Goal: Task Accomplishment & Management: Use online tool/utility

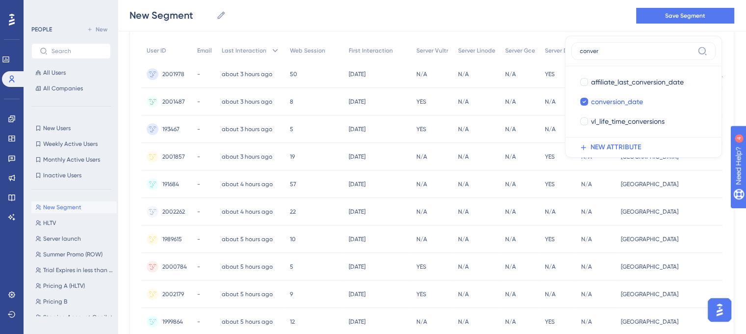
click at [542, 38] on div "56 people out of 674124 people Delete Users Export CSV Available Attributes (11…" at bounding box center [432, 328] width 605 height 651
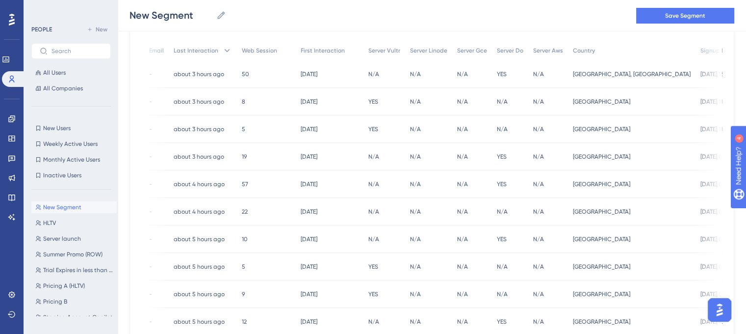
scroll to position [0, 153]
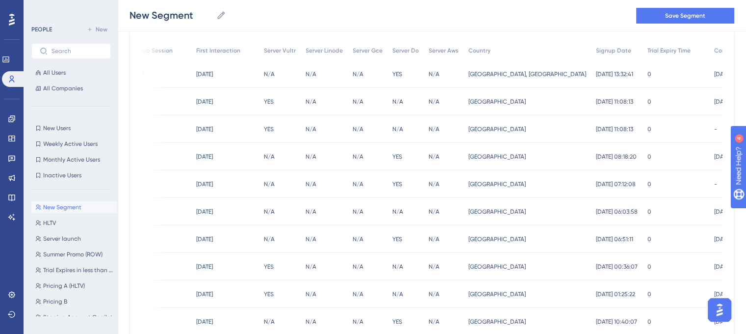
click at [591, 162] on div "[DATE] 08:18:20 [DATE] 08:18:20" at bounding box center [617, 156] width 52 height 27
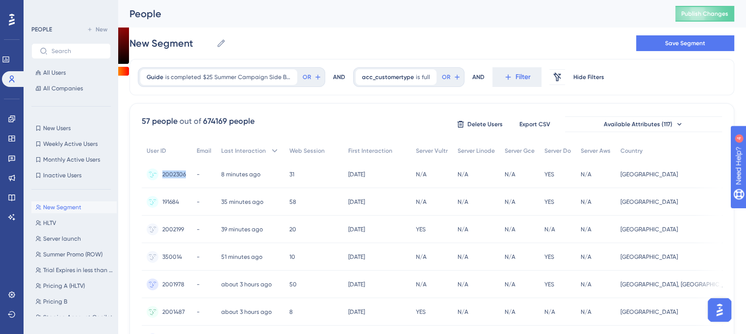
drag, startPoint x: 189, startPoint y: 172, endPoint x: 161, endPoint y: 174, distance: 28.0
click at [161, 174] on div "2002306 2002306" at bounding box center [167, 173] width 50 height 27
copy span "2002306"
drag, startPoint x: 186, startPoint y: 227, endPoint x: 162, endPoint y: 229, distance: 24.1
click at [162, 229] on div "2002199 2002199" at bounding box center [167, 228] width 50 height 27
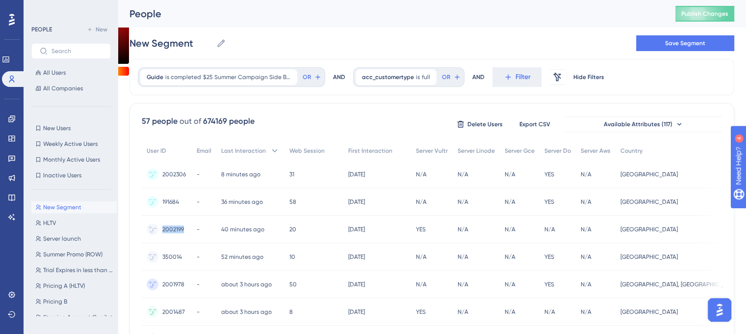
copy span "2002199"
drag, startPoint x: 185, startPoint y: 255, endPoint x: 161, endPoint y: 257, distance: 23.6
click at [161, 257] on div "350014 350014" at bounding box center [167, 256] width 50 height 27
copy span "350014"
drag, startPoint x: 186, startPoint y: 282, endPoint x: 160, endPoint y: 284, distance: 25.6
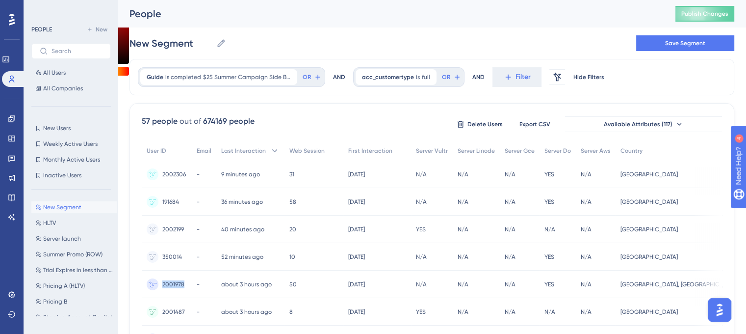
click at [162, 284] on div "2001978 2001978" at bounding box center [167, 283] width 50 height 27
copy span "2001978"
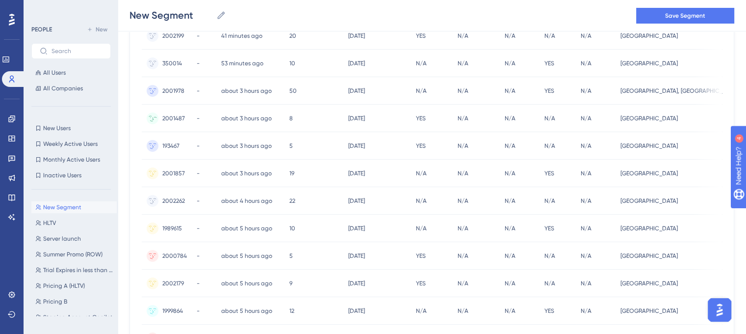
scroll to position [197, 0]
drag, startPoint x: 186, startPoint y: 120, endPoint x: 163, endPoint y: 122, distance: 23.1
click at [163, 122] on div "2001487 2001487" at bounding box center [167, 118] width 50 height 27
copy span "2001487"
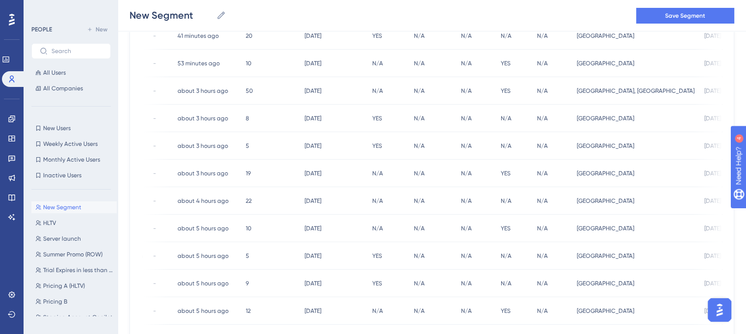
scroll to position [0, 0]
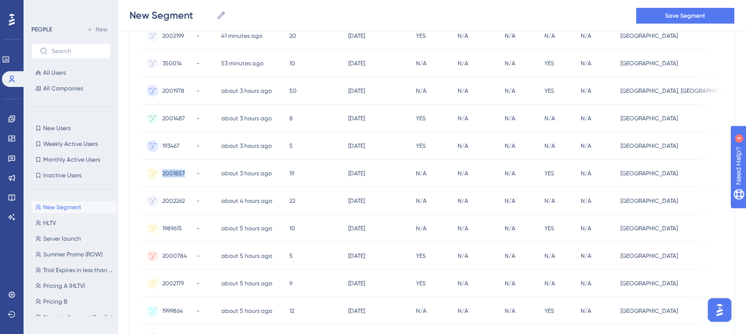
drag, startPoint x: 186, startPoint y: 172, endPoint x: 161, endPoint y: 176, distance: 25.3
click at [161, 176] on div "2001857 2001857" at bounding box center [167, 173] width 50 height 27
copy span "2001857"
drag, startPoint x: 188, startPoint y: 201, endPoint x: 163, endPoint y: 201, distance: 25.5
click at [163, 201] on div "2002262 2002262" at bounding box center [167, 200] width 50 height 27
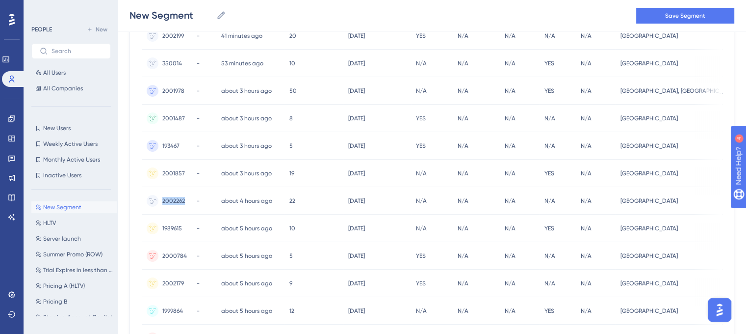
copy span "2002262"
drag, startPoint x: 184, startPoint y: 226, endPoint x: 161, endPoint y: 230, distance: 23.0
click at [161, 230] on div "1989615 1989615" at bounding box center [167, 227] width 50 height 27
copy span "1989615"
drag, startPoint x: 188, startPoint y: 257, endPoint x: 161, endPoint y: 259, distance: 27.5
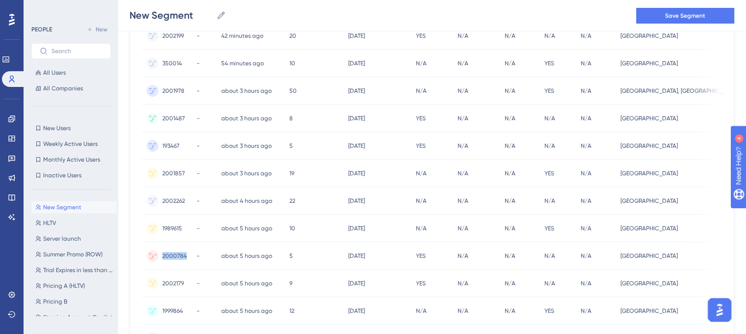
click at [161, 259] on div "2000784 2000784" at bounding box center [167, 255] width 50 height 27
copy span "2000784"
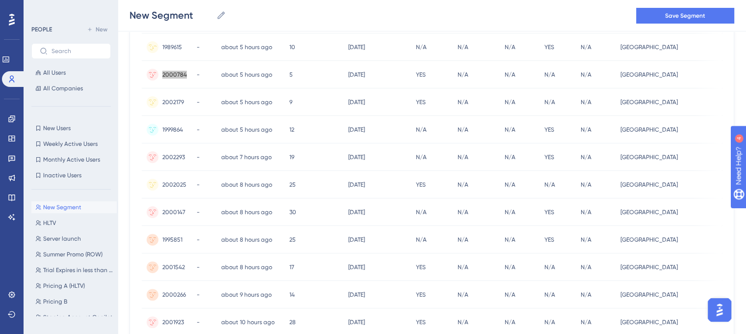
scroll to position [378, 0]
drag, startPoint x: 162, startPoint y: 101, endPoint x: 185, endPoint y: 104, distance: 22.7
click at [185, 104] on div "2002179 2002179" at bounding box center [167, 102] width 50 height 27
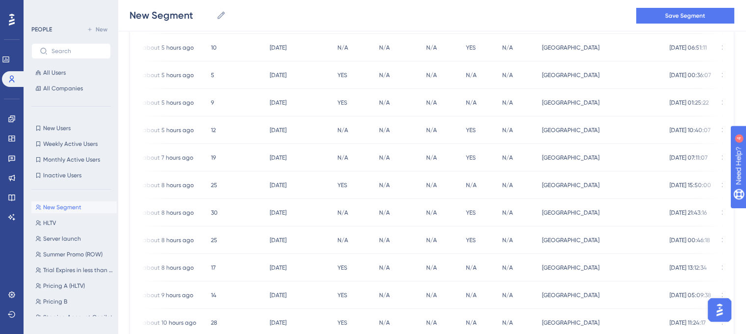
scroll to position [0, 0]
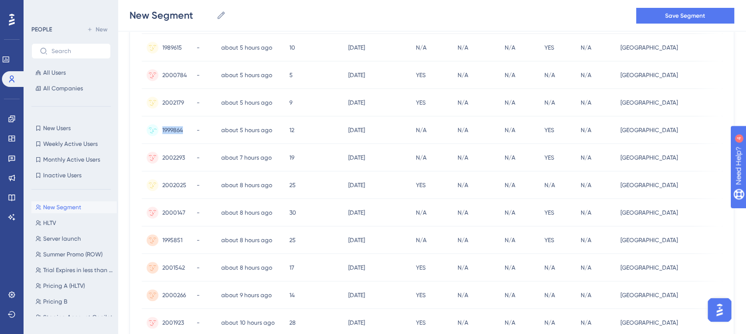
drag, startPoint x: 186, startPoint y: 129, endPoint x: 160, endPoint y: 131, distance: 25.6
click at [160, 131] on div "1999864 1999864" at bounding box center [167, 129] width 50 height 27
drag, startPoint x: 190, startPoint y: 155, endPoint x: 160, endPoint y: 162, distance: 31.8
click at [160, 162] on div "2002293 2002293" at bounding box center [167, 157] width 50 height 27
drag, startPoint x: 187, startPoint y: 181, endPoint x: 163, endPoint y: 185, distance: 24.4
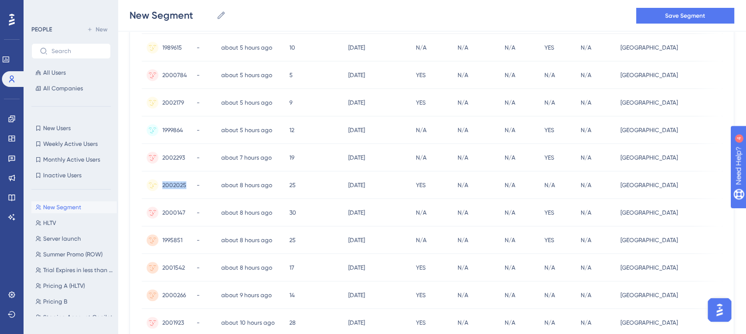
click at [163, 185] on div "2002025 2002025" at bounding box center [167, 184] width 50 height 27
drag, startPoint x: 186, startPoint y: 212, endPoint x: 163, endPoint y: 213, distance: 23.6
click at [163, 213] on div "2000147 2000147" at bounding box center [167, 212] width 50 height 27
drag, startPoint x: 178, startPoint y: 239, endPoint x: 154, endPoint y: 240, distance: 24.1
click at [154, 240] on div "1995851 1995851" at bounding box center [167, 239] width 50 height 27
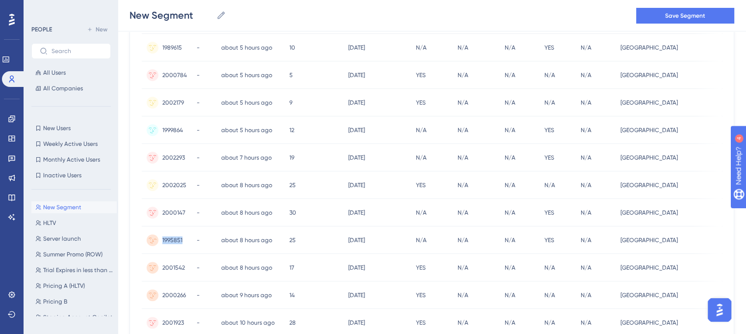
scroll to position [378, 0]
drag, startPoint x: 185, startPoint y: 265, endPoint x: 151, endPoint y: 266, distance: 33.9
click at [151, 266] on div "2001542 2001542" at bounding box center [167, 267] width 50 height 27
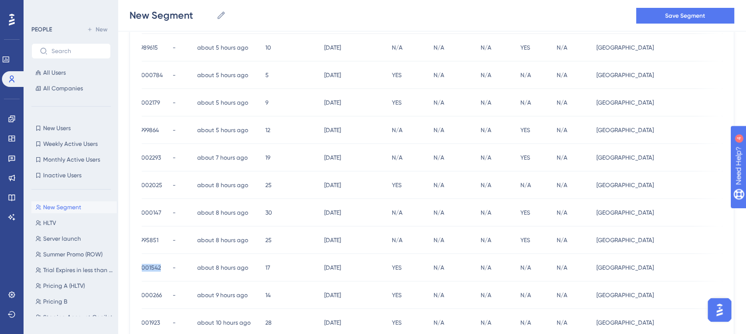
scroll to position [0, 0]
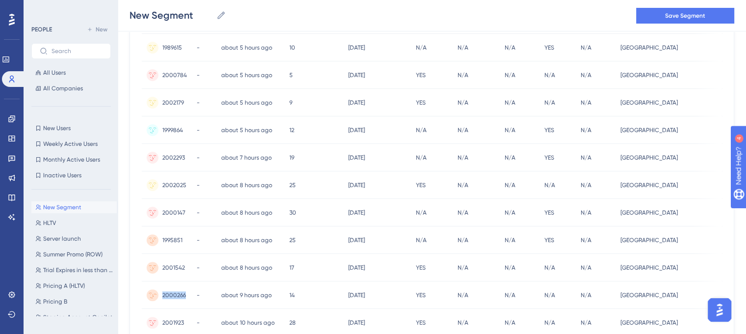
drag, startPoint x: 187, startPoint y: 294, endPoint x: 160, endPoint y: 294, distance: 26.5
click at [160, 294] on div "2000266 2000266" at bounding box center [167, 294] width 50 height 27
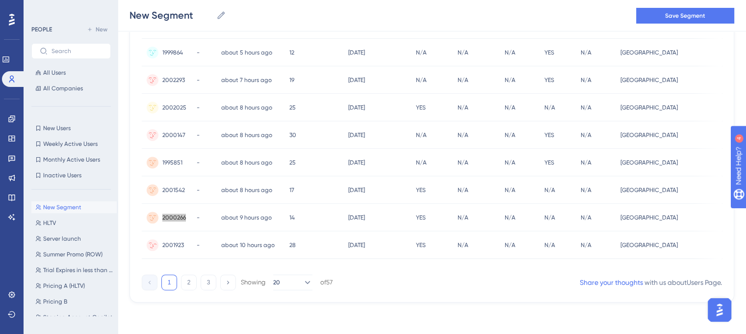
scroll to position [458, 2]
drag, startPoint x: 183, startPoint y: 243, endPoint x: 159, endPoint y: 243, distance: 23.6
click at [159, 243] on div "2001923 2001923" at bounding box center [167, 244] width 50 height 27
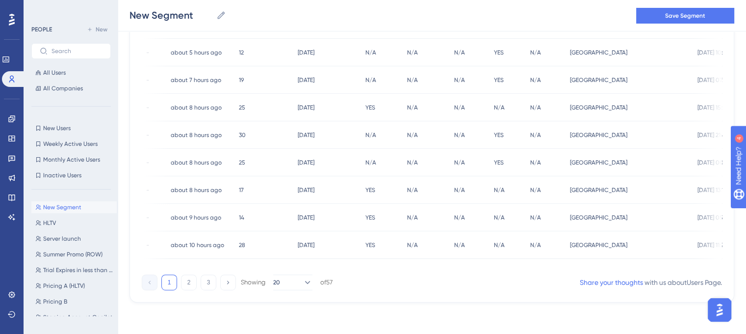
scroll to position [0, 153]
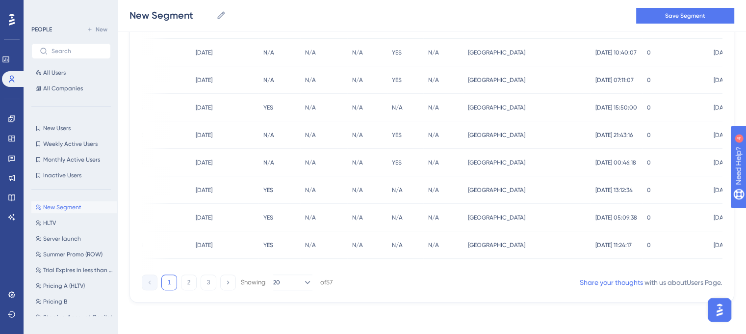
drag, startPoint x: 187, startPoint y: 283, endPoint x: 290, endPoint y: 271, distance: 103.2
click at [187, 283] on button "2" at bounding box center [189, 282] width 16 height 16
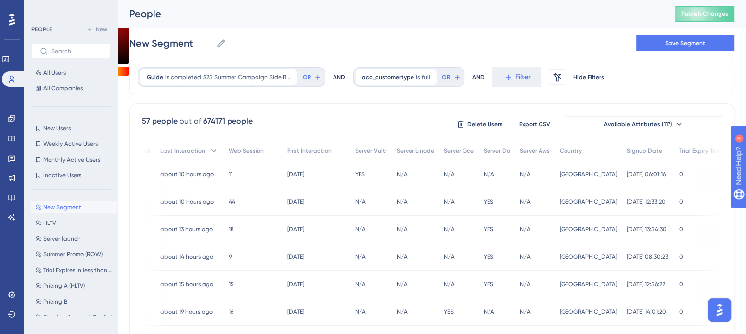
scroll to position [0, 0]
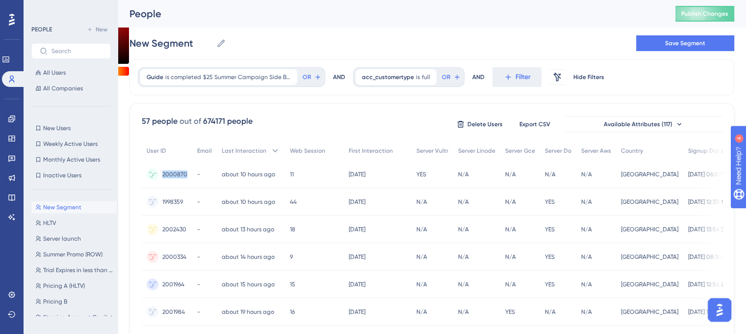
drag, startPoint x: 190, startPoint y: 173, endPoint x: 162, endPoint y: 175, distance: 27.6
click at [162, 175] on div "2000870 2000870" at bounding box center [167, 173] width 51 height 27
drag, startPoint x: 185, startPoint y: 202, endPoint x: 159, endPoint y: 207, distance: 26.5
click at [159, 207] on div "1998359 1998359" at bounding box center [167, 201] width 51 height 27
drag, startPoint x: 189, startPoint y: 228, endPoint x: 163, endPoint y: 233, distance: 26.9
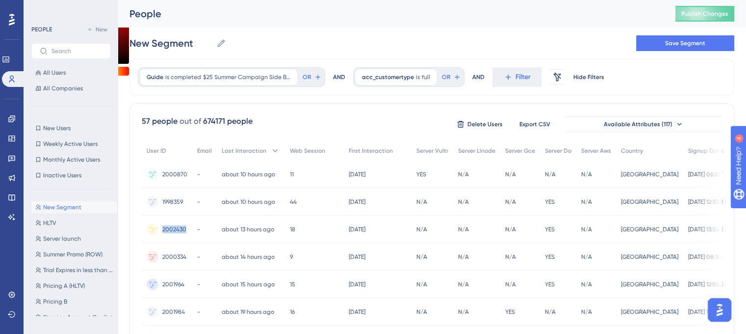
click at [163, 233] on div "2002430 2002430" at bounding box center [167, 228] width 51 height 27
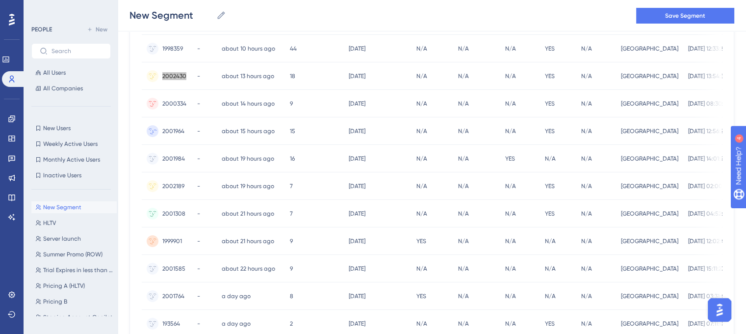
scroll to position [158, 0]
drag, startPoint x: 187, startPoint y: 100, endPoint x: 145, endPoint y: 105, distance: 42.0
click at [145, 105] on div "2000334 2000334" at bounding box center [167, 102] width 51 height 27
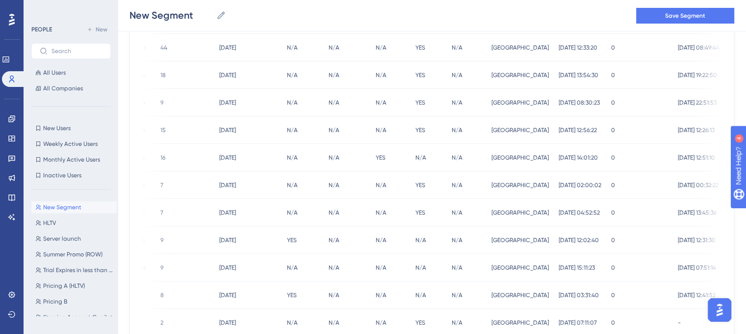
scroll to position [0, 0]
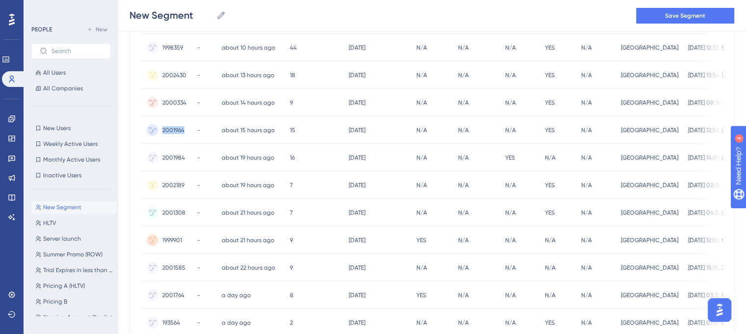
drag, startPoint x: 190, startPoint y: 130, endPoint x: 161, endPoint y: 132, distance: 28.5
click at [161, 132] on div "2001964 2001964" at bounding box center [167, 129] width 51 height 27
drag, startPoint x: 186, startPoint y: 156, endPoint x: 160, endPoint y: 158, distance: 26.6
click at [160, 158] on div "2001984 2001984" at bounding box center [167, 157] width 51 height 27
drag, startPoint x: 187, startPoint y: 186, endPoint x: 159, endPoint y: 186, distance: 28.5
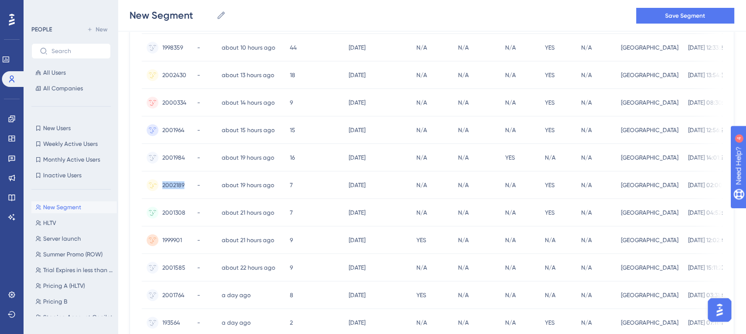
click at [159, 186] on div "2002189 2002189" at bounding box center [167, 184] width 51 height 27
drag, startPoint x: 186, startPoint y: 214, endPoint x: 161, endPoint y: 213, distance: 25.1
click at [161, 213] on div "2001308 2001308" at bounding box center [167, 212] width 51 height 27
drag, startPoint x: 179, startPoint y: 242, endPoint x: 161, endPoint y: 243, distance: 17.7
click at [161, 243] on div "1999901 1999901" at bounding box center [167, 239] width 51 height 27
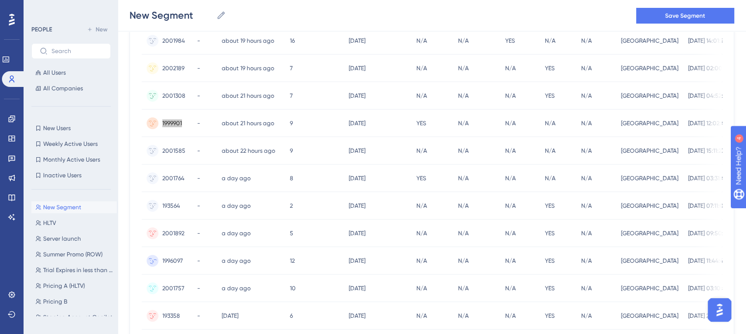
scroll to position [298, 2]
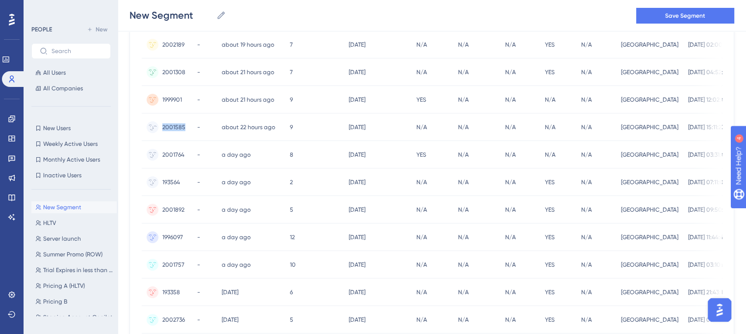
drag, startPoint x: 185, startPoint y: 129, endPoint x: 160, endPoint y: 129, distance: 24.5
click at [160, 129] on div "2001585 2001585" at bounding box center [167, 126] width 51 height 27
drag, startPoint x: 184, startPoint y: 154, endPoint x: 160, endPoint y: 155, distance: 23.1
click at [160, 155] on div "2001764 2001764" at bounding box center [167, 154] width 51 height 27
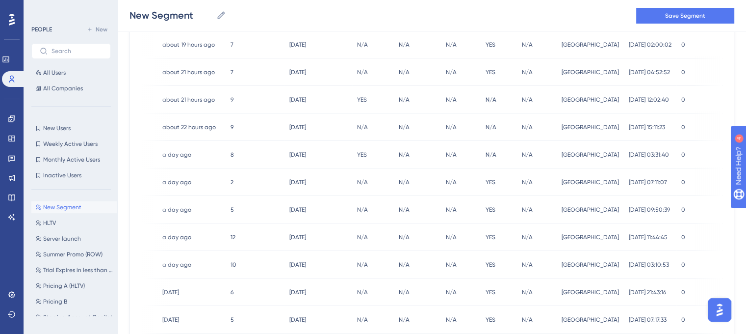
scroll to position [0, 0]
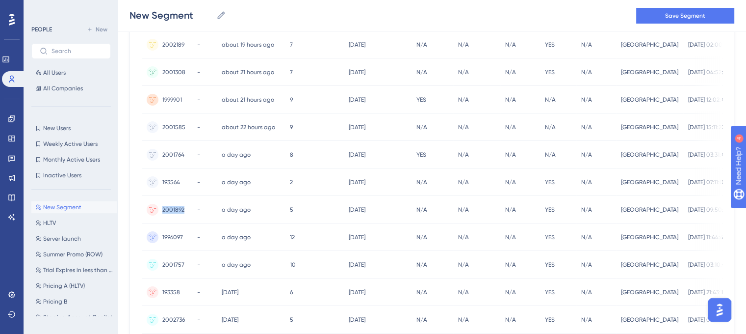
drag, startPoint x: 185, startPoint y: 208, endPoint x: 159, endPoint y: 208, distance: 25.5
click at [159, 208] on div "2001892 2001892" at bounding box center [167, 209] width 51 height 27
drag, startPoint x: 181, startPoint y: 237, endPoint x: 158, endPoint y: 237, distance: 22.6
click at [158, 237] on div "1996097 1996097" at bounding box center [167, 236] width 51 height 27
drag, startPoint x: 185, startPoint y: 264, endPoint x: 157, endPoint y: 266, distance: 27.6
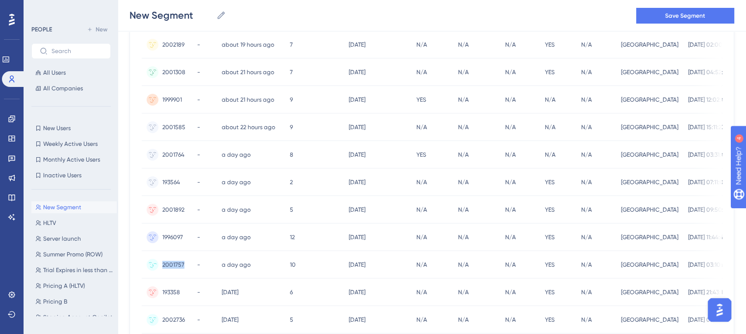
click at [157, 266] on div "2001757 2001757" at bounding box center [167, 264] width 51 height 27
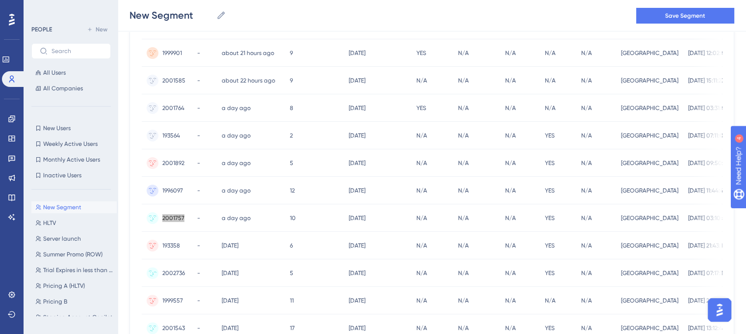
scroll to position [357, 2]
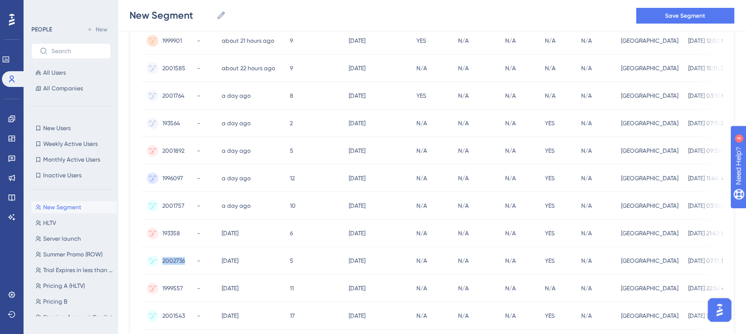
drag, startPoint x: 185, startPoint y: 261, endPoint x: 158, endPoint y: 264, distance: 27.2
click at [158, 264] on div "2002736 2002736" at bounding box center [167, 260] width 51 height 27
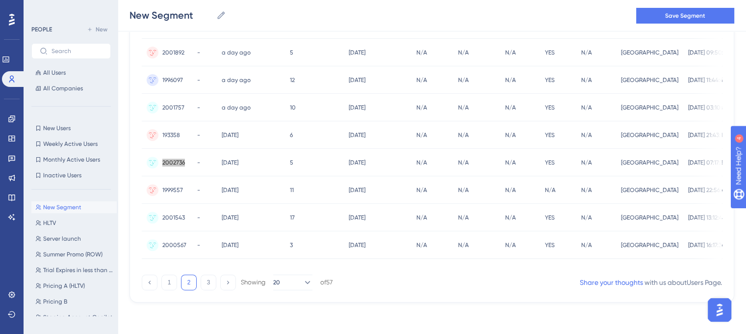
scroll to position [458, 2]
drag, startPoint x: 184, startPoint y: 188, endPoint x: 154, endPoint y: 191, distance: 30.1
click at [154, 191] on div "1999557 1999557" at bounding box center [167, 189] width 51 height 27
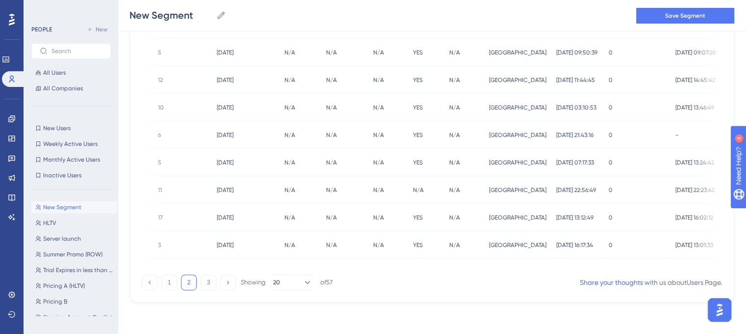
scroll to position [0, 0]
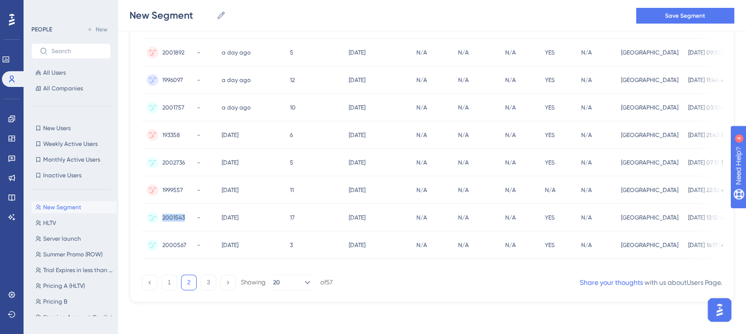
drag, startPoint x: 185, startPoint y: 214, endPoint x: 158, endPoint y: 215, distance: 27.0
click at [158, 215] on div "2001543 2001543" at bounding box center [167, 217] width 51 height 27
drag, startPoint x: 185, startPoint y: 242, endPoint x: 160, endPoint y: 244, distance: 25.1
click at [160, 244] on div "2000567 2000567" at bounding box center [167, 244] width 51 height 27
click at [207, 288] on button "3" at bounding box center [209, 282] width 16 height 16
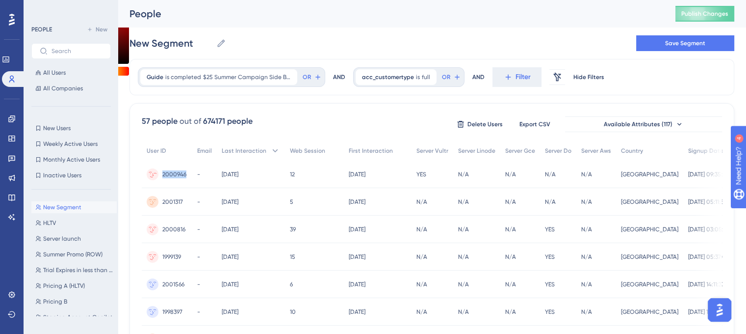
drag, startPoint x: 186, startPoint y: 172, endPoint x: 153, endPoint y: 177, distance: 33.7
click at [153, 177] on div "2000946 2000946" at bounding box center [167, 173] width 51 height 27
drag, startPoint x: 185, startPoint y: 201, endPoint x: 157, endPoint y: 203, distance: 28.1
click at [157, 203] on div "2001317 2001317" at bounding box center [167, 201] width 51 height 27
drag, startPoint x: 186, startPoint y: 228, endPoint x: 160, endPoint y: 230, distance: 26.1
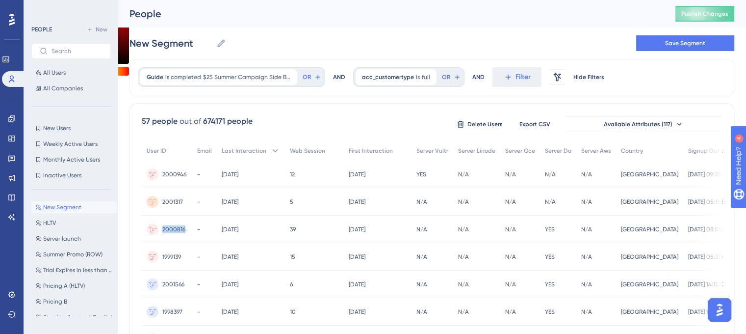
click at [160, 230] on div "2000816 2000816" at bounding box center [167, 228] width 51 height 27
drag, startPoint x: 186, startPoint y: 256, endPoint x: 157, endPoint y: 257, distance: 28.5
click at [157, 257] on div "1999139 1999139" at bounding box center [167, 256] width 51 height 27
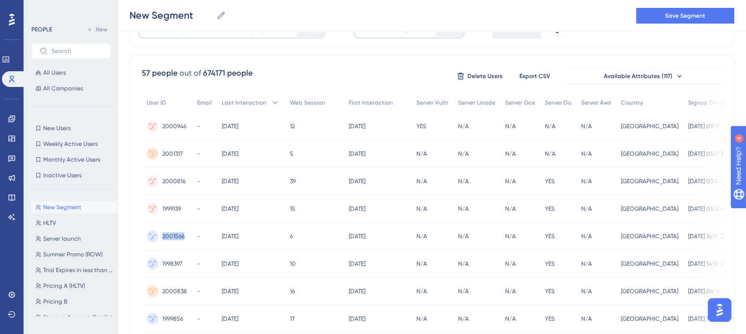
drag, startPoint x: 186, startPoint y: 234, endPoint x: 159, endPoint y: 236, distance: 28.0
click at [159, 236] on div "2001566 2001566" at bounding box center [167, 235] width 51 height 27
drag, startPoint x: 185, startPoint y: 287, endPoint x: 157, endPoint y: 290, distance: 28.2
click at [157, 290] on div "2000838 2000838" at bounding box center [167, 290] width 51 height 27
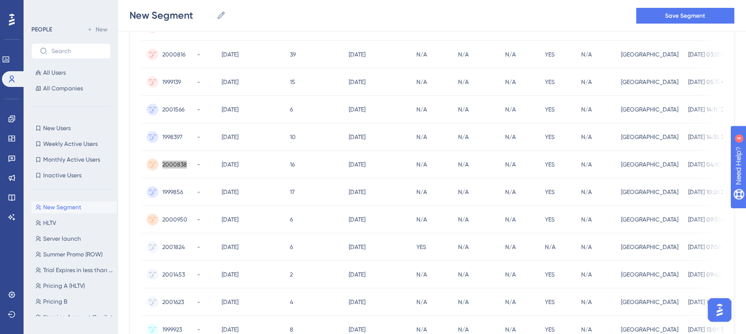
scroll to position [130, 2]
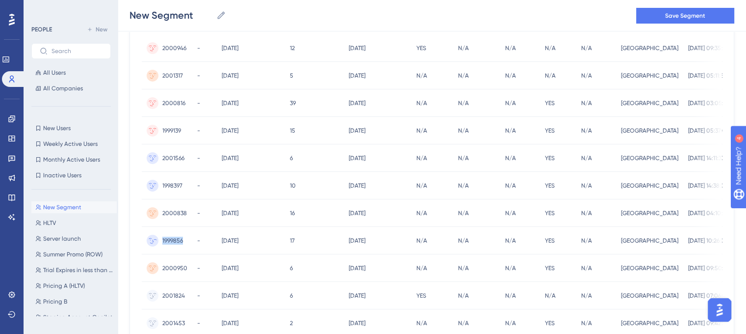
drag, startPoint x: 183, startPoint y: 237, endPoint x: 155, endPoint y: 239, distance: 28.1
click at [155, 239] on div "1999856 1999856" at bounding box center [167, 240] width 51 height 27
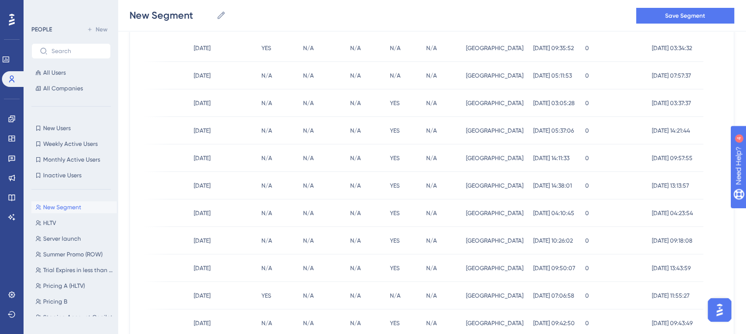
scroll to position [0, 0]
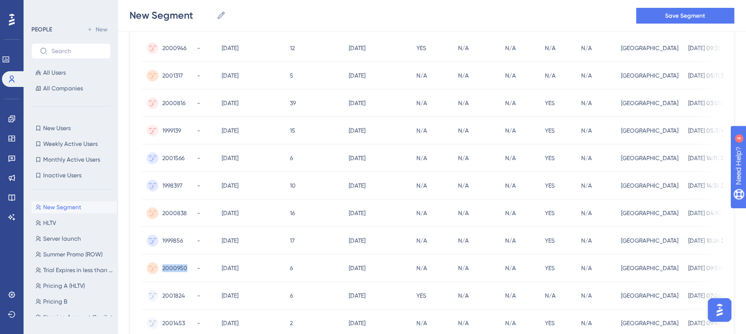
drag, startPoint x: 186, startPoint y: 267, endPoint x: 160, endPoint y: 269, distance: 26.6
click at [160, 269] on div "2000950 2000950" at bounding box center [167, 267] width 51 height 27
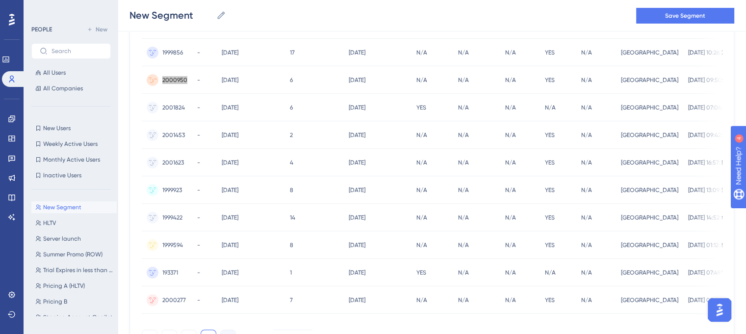
scroll to position [331, 2]
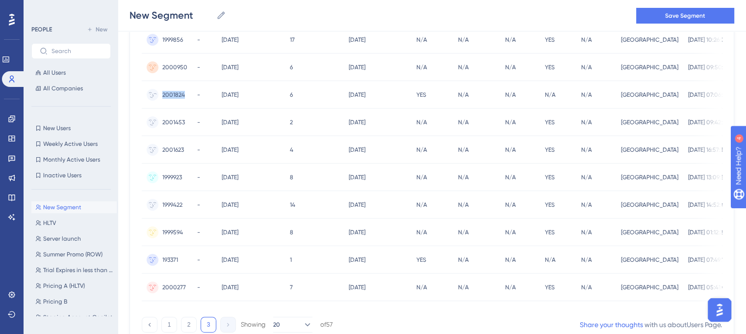
drag, startPoint x: 186, startPoint y: 93, endPoint x: 160, endPoint y: 99, distance: 26.6
click at [160, 99] on div "2001824 2001824" at bounding box center [167, 94] width 51 height 27
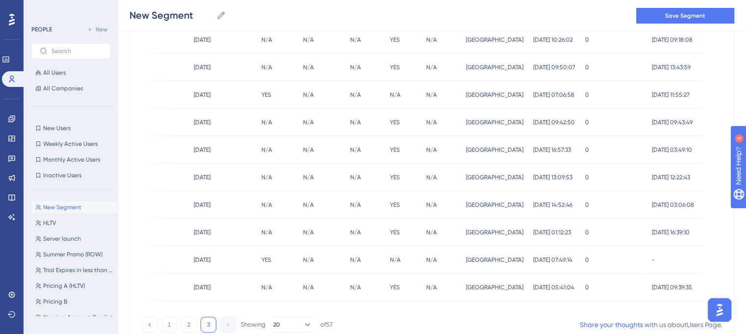
scroll to position [0, 0]
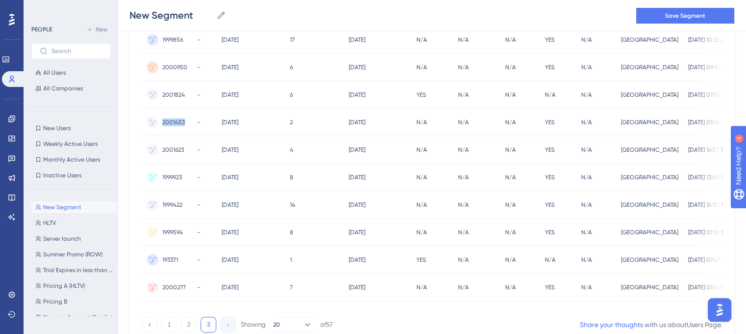
drag, startPoint x: 186, startPoint y: 120, endPoint x: 156, endPoint y: 123, distance: 31.1
click at [156, 123] on div "2001453 2001453" at bounding box center [167, 121] width 51 height 27
drag, startPoint x: 184, startPoint y: 149, endPoint x: 160, endPoint y: 149, distance: 24.0
click at [160, 149] on div "2001623 2001623" at bounding box center [167, 149] width 51 height 27
drag, startPoint x: 184, startPoint y: 175, endPoint x: 156, endPoint y: 175, distance: 28.0
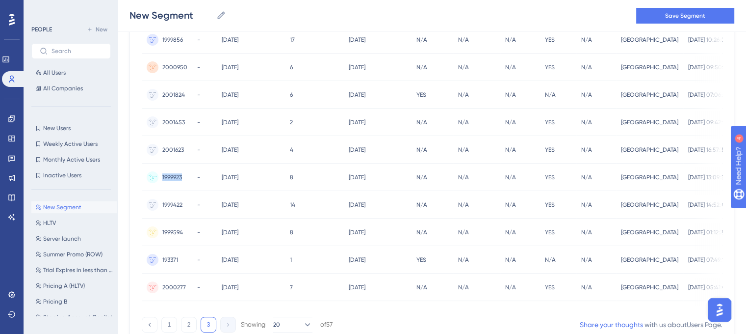
click at [156, 175] on div "1999923 1999923" at bounding box center [167, 176] width 51 height 27
drag, startPoint x: 184, startPoint y: 202, endPoint x: 151, endPoint y: 204, distance: 32.4
click at [151, 204] on div "1999422 1999422" at bounding box center [167, 204] width 51 height 27
drag, startPoint x: 185, startPoint y: 233, endPoint x: 157, endPoint y: 232, distance: 28.0
click at [157, 232] on div "1999594 1999594" at bounding box center [167, 231] width 51 height 27
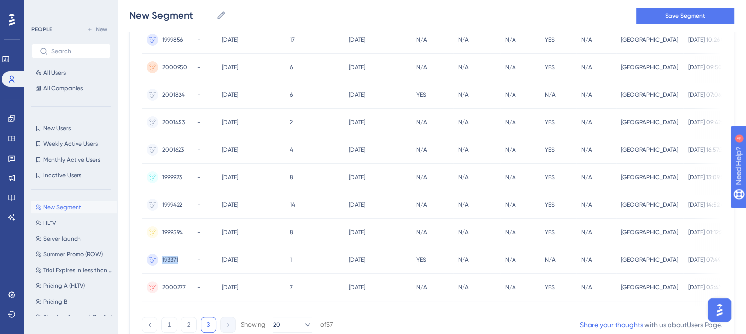
drag, startPoint x: 180, startPoint y: 258, endPoint x: 157, endPoint y: 258, distance: 22.6
click at [157, 258] on div "193371 193371" at bounding box center [167, 259] width 51 height 27
drag, startPoint x: 184, startPoint y: 283, endPoint x: 157, endPoint y: 286, distance: 27.6
click at [157, 286] on div "2000277 2000277" at bounding box center [167, 286] width 51 height 27
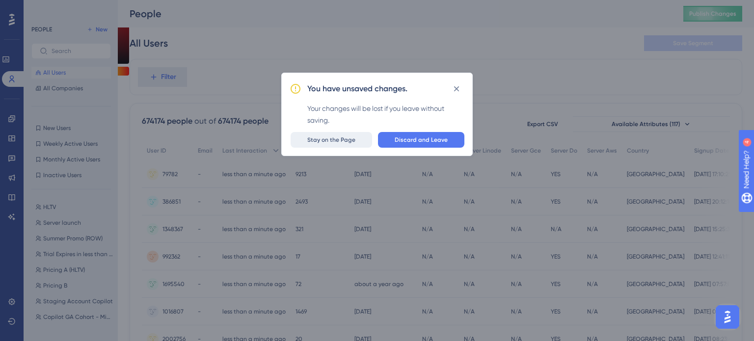
click at [350, 147] on button "Stay on the Page" at bounding box center [331, 140] width 81 height 16
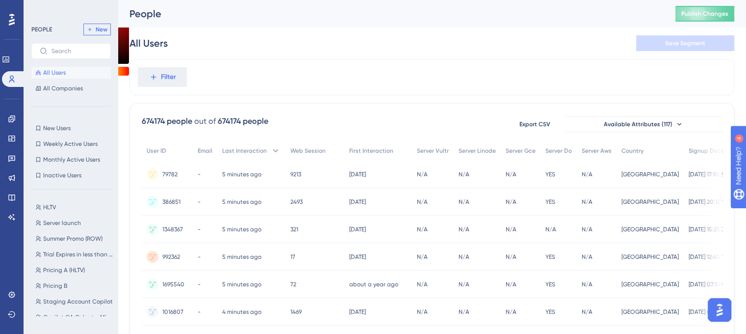
drag, startPoint x: 96, startPoint y: 34, endPoint x: 196, endPoint y: 88, distance: 113.3
click at [96, 34] on button "New" at bounding box center [96, 30] width 27 height 12
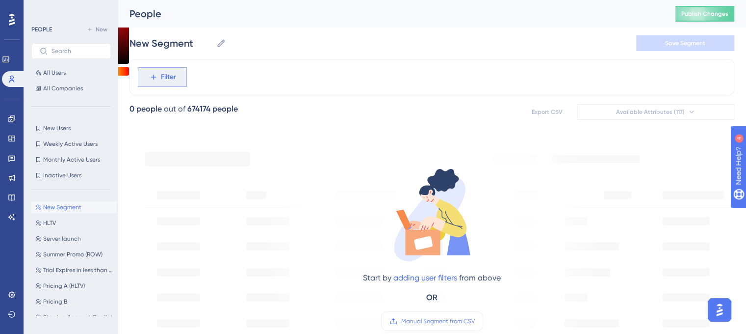
click at [166, 82] on span "Filter" at bounding box center [168, 77] width 15 height 12
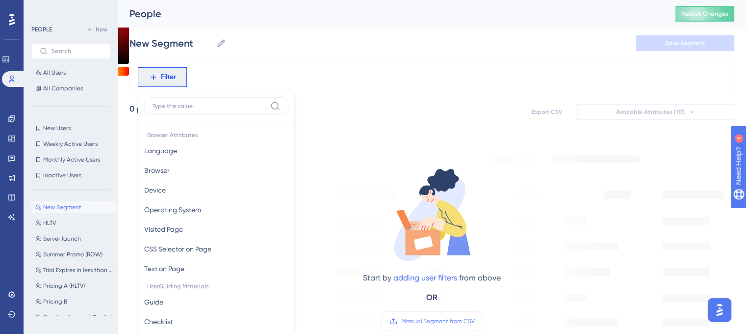
scroll to position [45, 0]
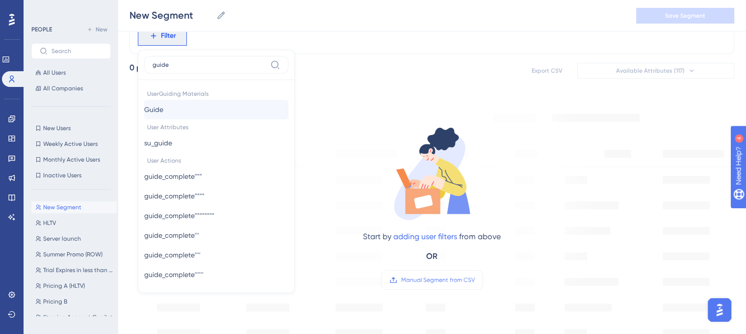
type input "guide"
click at [177, 105] on button "Guide Guide" at bounding box center [216, 110] width 144 height 20
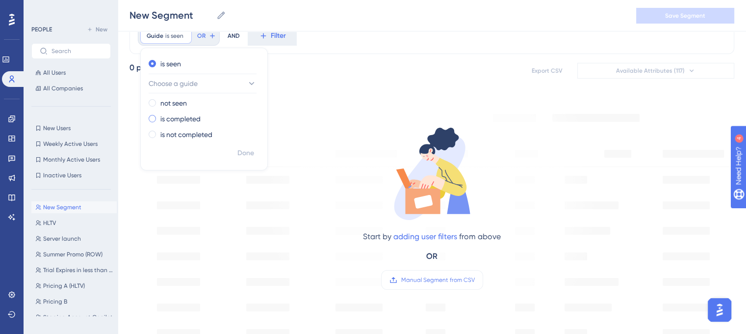
click at [216, 115] on div "is completed" at bounding box center [202, 119] width 107 height 12
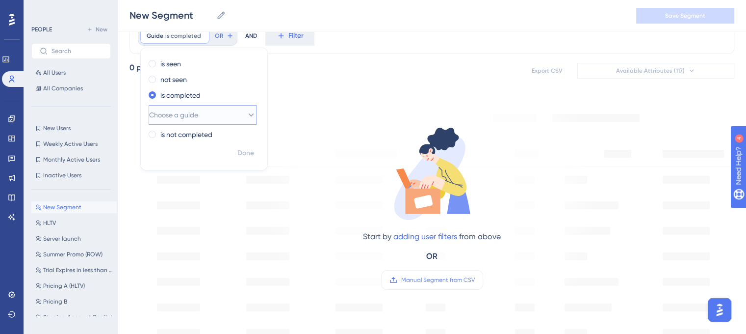
click at [228, 119] on button "Choose a guide" at bounding box center [203, 115] width 108 height 20
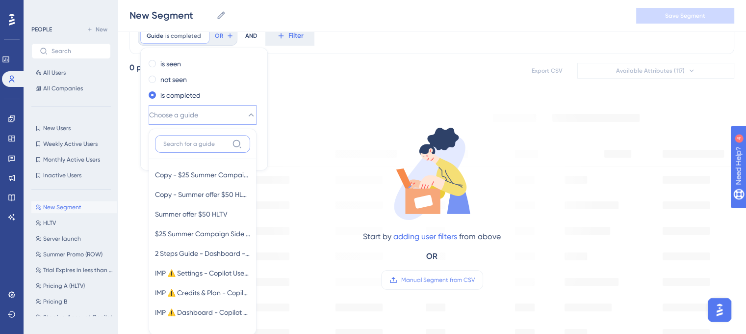
scroll to position [89, 0]
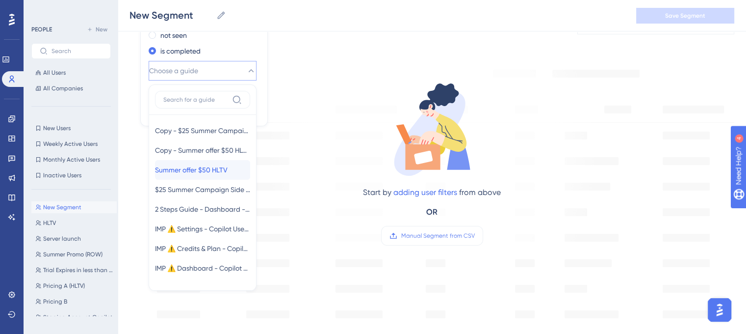
click at [203, 169] on span "Summer offer $50 HLTV" at bounding box center [191, 170] width 73 height 12
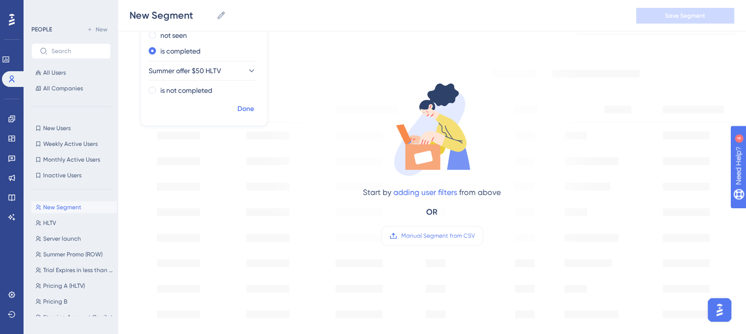
click at [243, 109] on span "Done" at bounding box center [246, 109] width 17 height 12
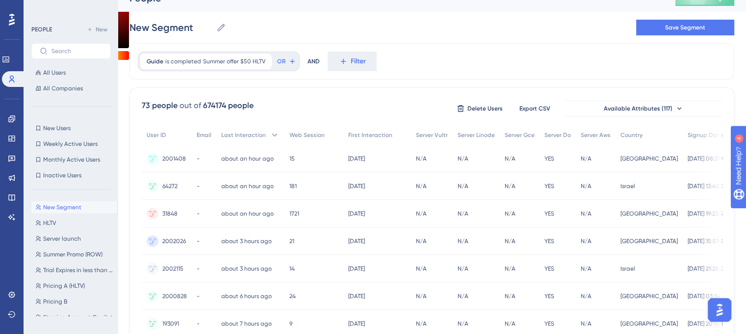
scroll to position [0, 0]
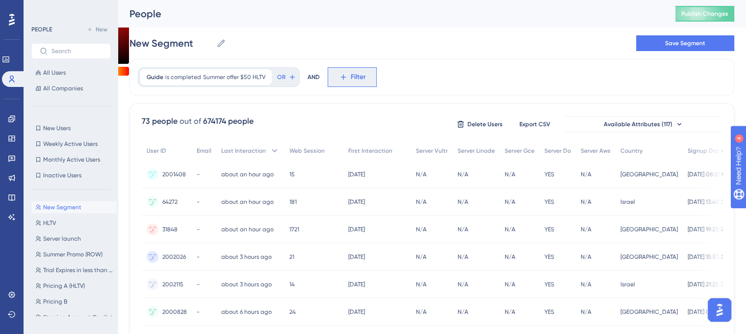
click at [347, 76] on button "Filter" at bounding box center [352, 77] width 49 height 20
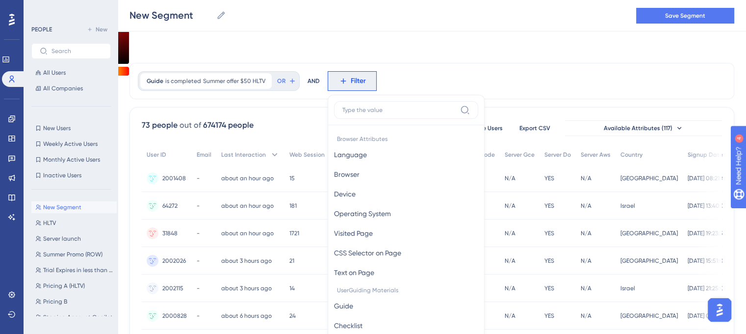
scroll to position [45, 0]
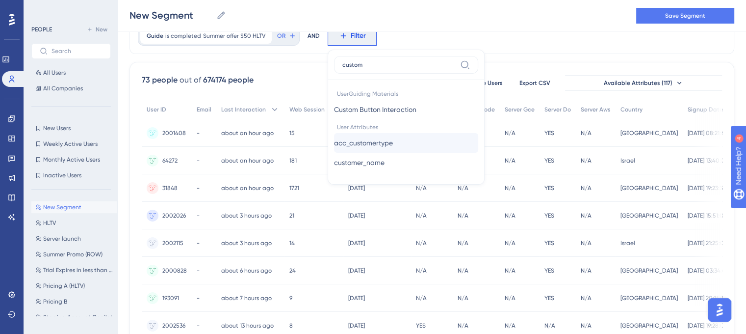
type input "custom"
click at [373, 139] on span "acc_customertype" at bounding box center [363, 143] width 59 height 12
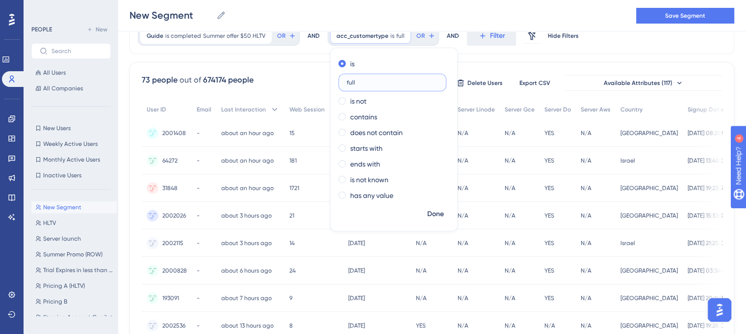
type input "full"
click at [427, 213] on span "Done" at bounding box center [435, 214] width 17 height 12
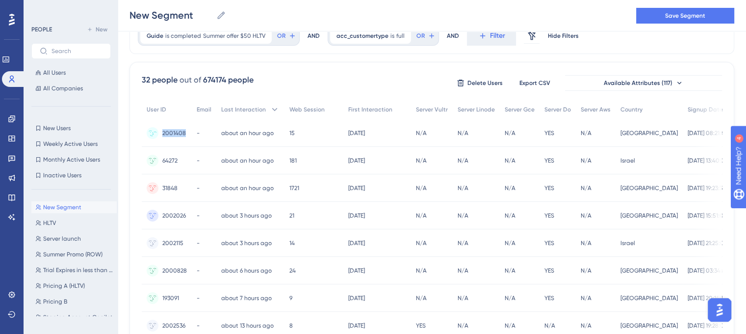
drag, startPoint x: 186, startPoint y: 132, endPoint x: 161, endPoint y: 134, distance: 25.1
click at [161, 134] on div "2001408 2001408" at bounding box center [167, 132] width 50 height 27
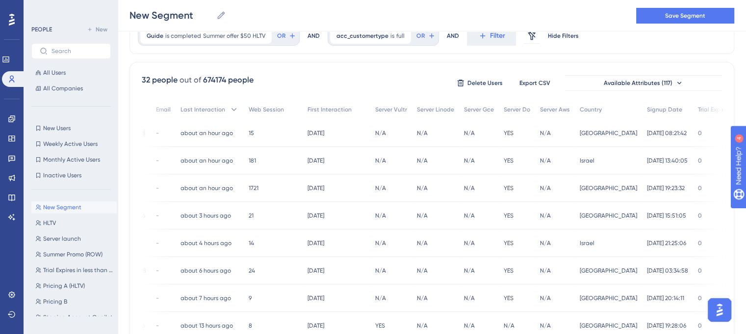
scroll to position [0, 0]
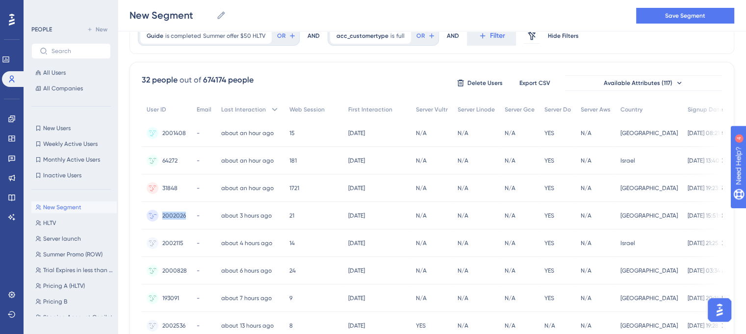
drag, startPoint x: 188, startPoint y: 215, endPoint x: 162, endPoint y: 215, distance: 26.0
click at [162, 215] on div "2002026 2002026" at bounding box center [167, 215] width 50 height 27
drag, startPoint x: 186, startPoint y: 242, endPoint x: 157, endPoint y: 241, distance: 28.5
click at [157, 241] on div "2002115 2002115" at bounding box center [167, 242] width 50 height 27
drag, startPoint x: 190, startPoint y: 267, endPoint x: 163, endPoint y: 269, distance: 26.5
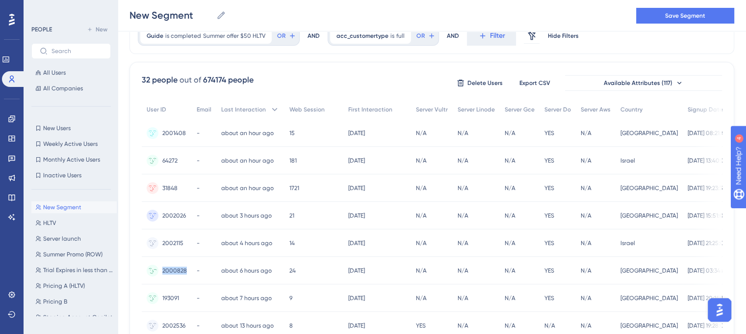
click at [163, 269] on div "2000828 2000828" at bounding box center [167, 270] width 50 height 27
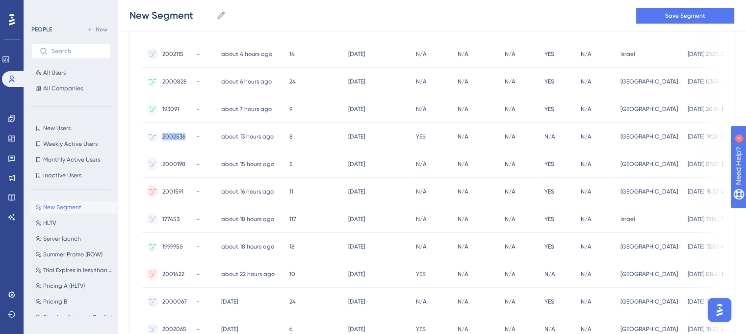
drag, startPoint x: 188, startPoint y: 137, endPoint x: 163, endPoint y: 137, distance: 25.5
click at [163, 137] on div "2002536 2002536" at bounding box center [167, 136] width 50 height 27
drag, startPoint x: 186, startPoint y: 163, endPoint x: 156, endPoint y: 164, distance: 30.0
click at [156, 164] on div "2000198 2000198" at bounding box center [167, 163] width 50 height 27
drag, startPoint x: 186, startPoint y: 190, endPoint x: 150, endPoint y: 190, distance: 36.8
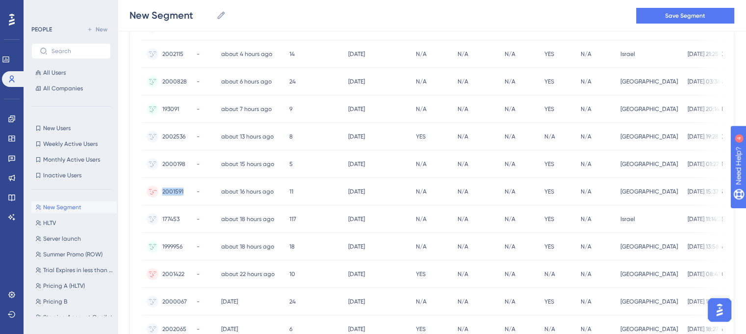
click at [149, 190] on div "2001591 2001591" at bounding box center [167, 191] width 50 height 27
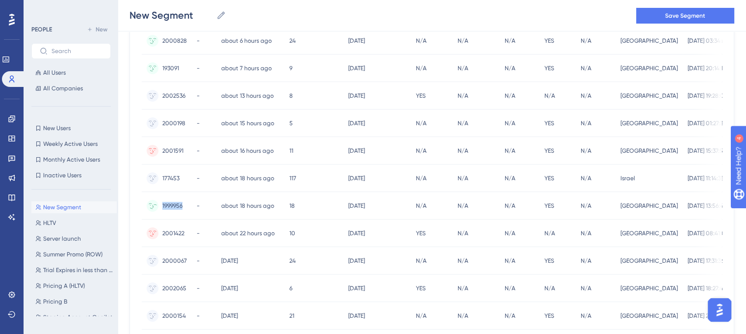
drag, startPoint x: 186, startPoint y: 205, endPoint x: 160, endPoint y: 205, distance: 26.0
click at [160, 205] on div "1999956 1999956" at bounding box center [167, 205] width 50 height 27
drag, startPoint x: 188, startPoint y: 233, endPoint x: 160, endPoint y: 235, distance: 28.0
click at [160, 235] on div "2001422 2001422" at bounding box center [167, 232] width 50 height 27
drag, startPoint x: 187, startPoint y: 261, endPoint x: 157, endPoint y: 261, distance: 30.4
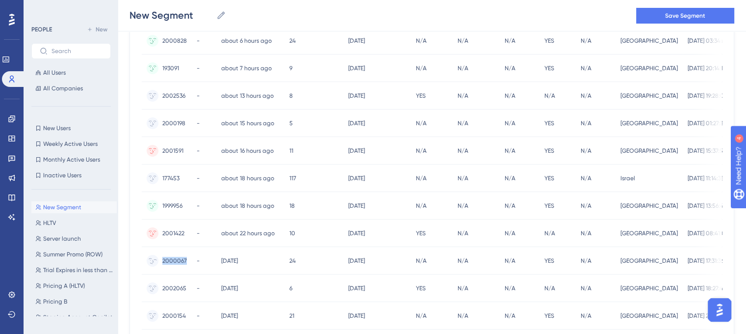
click at [157, 261] on div "2000067 2000067" at bounding box center [167, 260] width 50 height 27
drag, startPoint x: 187, startPoint y: 286, endPoint x: 158, endPoint y: 288, distance: 29.5
click at [158, 288] on div "2002065 2002065" at bounding box center [167, 287] width 50 height 27
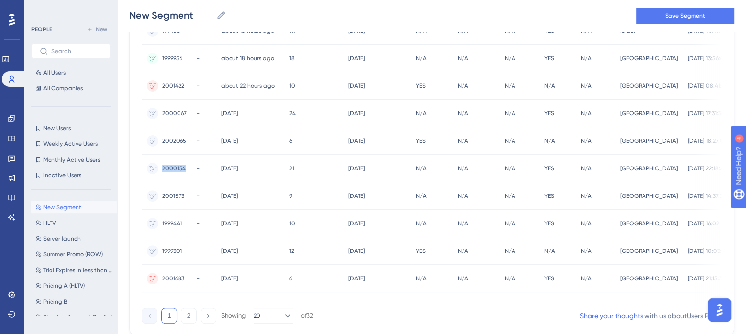
drag, startPoint x: 188, startPoint y: 168, endPoint x: 159, endPoint y: 172, distance: 29.7
click at [159, 172] on div "2000154 2000154" at bounding box center [167, 168] width 50 height 27
drag, startPoint x: 185, startPoint y: 194, endPoint x: 161, endPoint y: 200, distance: 24.3
click at [161, 200] on div "2001573 2001573" at bounding box center [167, 195] width 50 height 27
drag, startPoint x: 186, startPoint y: 223, endPoint x: 161, endPoint y: 227, distance: 25.8
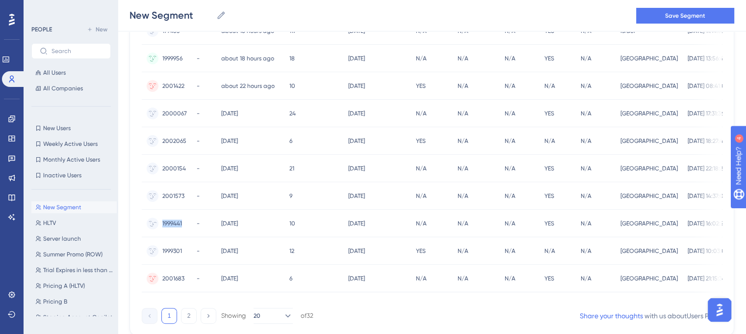
click at [161, 227] on div "1999441 1999441" at bounding box center [167, 223] width 50 height 27
drag, startPoint x: 187, startPoint y: 250, endPoint x: 160, endPoint y: 250, distance: 27.0
click at [160, 250] on div "1999301 1999301" at bounding box center [167, 250] width 50 height 27
drag, startPoint x: 185, startPoint y: 277, endPoint x: 158, endPoint y: 278, distance: 27.5
click at [158, 278] on div "2001683 2001683" at bounding box center [167, 278] width 50 height 27
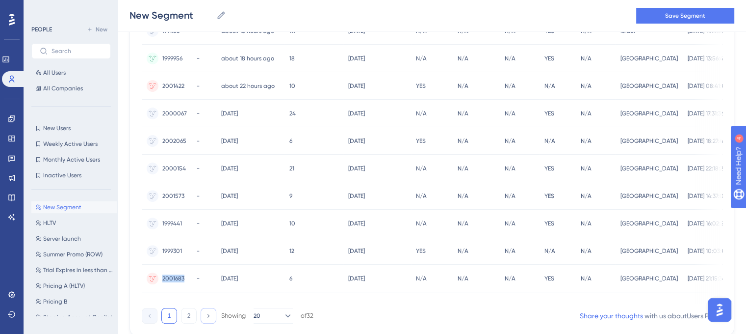
click at [206, 316] on icon at bounding box center [208, 315] width 6 height 6
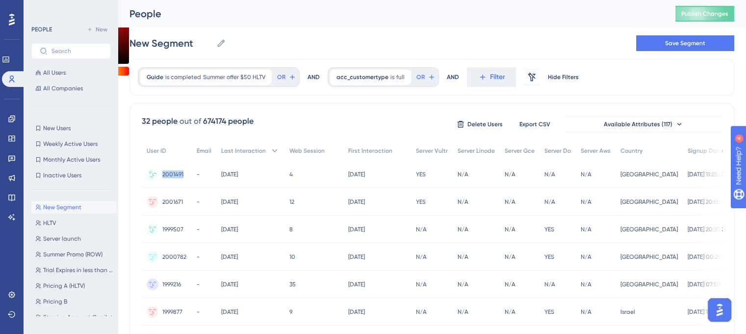
drag, startPoint x: 188, startPoint y: 175, endPoint x: 159, endPoint y: 175, distance: 29.4
click at [159, 175] on div "2001491 2001491" at bounding box center [167, 173] width 50 height 27
drag, startPoint x: 184, startPoint y: 199, endPoint x: 158, endPoint y: 199, distance: 26.5
click at [158, 199] on div "2001671 2001671" at bounding box center [167, 201] width 50 height 27
drag, startPoint x: 187, startPoint y: 227, endPoint x: 145, endPoint y: 233, distance: 42.1
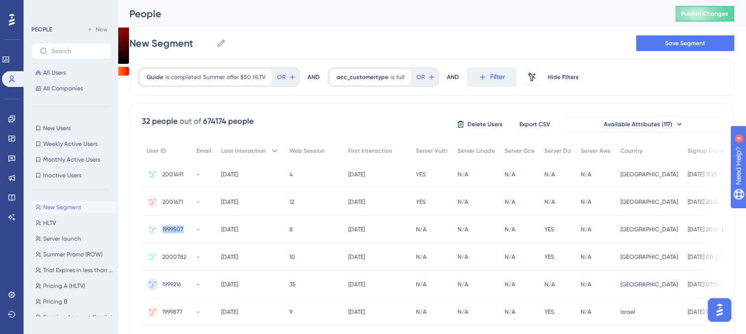
click at [145, 233] on div "1999507 1999507" at bounding box center [167, 228] width 50 height 27
drag, startPoint x: 186, startPoint y: 256, endPoint x: 154, endPoint y: 255, distance: 32.4
click at [153, 256] on div "2000782 2000782" at bounding box center [167, 256] width 50 height 27
drag, startPoint x: 186, startPoint y: 282, endPoint x: 156, endPoint y: 286, distance: 30.2
click at [156, 286] on div "1999216 1999216" at bounding box center [167, 283] width 50 height 27
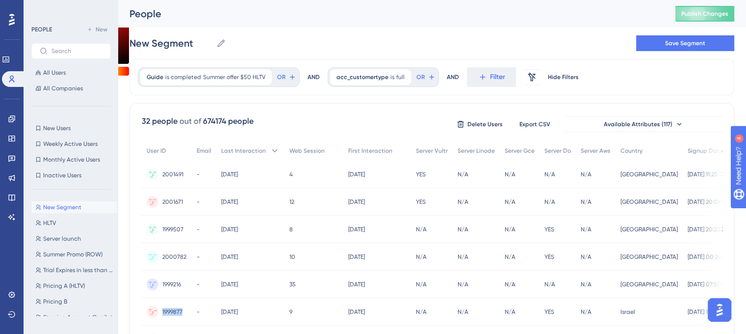
drag, startPoint x: 188, startPoint y: 311, endPoint x: 152, endPoint y: 311, distance: 36.8
click at [152, 311] on div "1999877 1999877" at bounding box center [167, 311] width 50 height 27
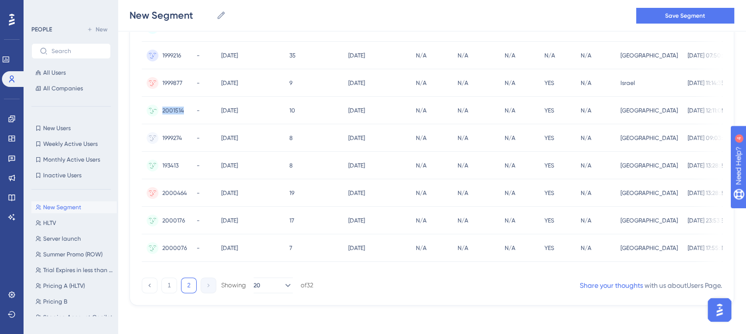
drag, startPoint x: 179, startPoint y: 111, endPoint x: 155, endPoint y: 114, distance: 24.2
click at [155, 114] on div "2001514 2001514" at bounding box center [167, 110] width 50 height 27
drag, startPoint x: 181, startPoint y: 139, endPoint x: 155, endPoint y: 139, distance: 26.0
click at [155, 139] on div "1999274 1999274" at bounding box center [167, 137] width 50 height 27
drag, startPoint x: 181, startPoint y: 192, endPoint x: 153, endPoint y: 192, distance: 27.5
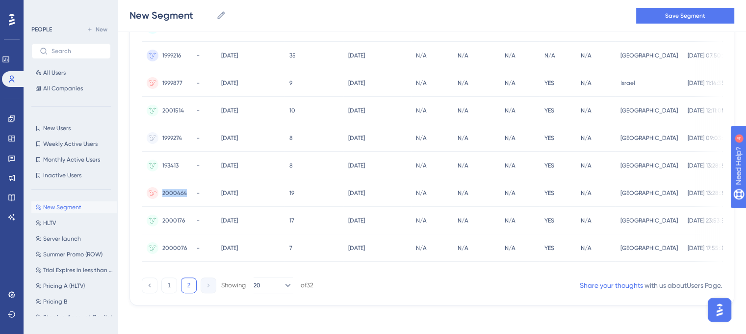
click at [154, 192] on div "2000464 2000464" at bounding box center [167, 192] width 50 height 27
drag, startPoint x: 181, startPoint y: 222, endPoint x: 151, endPoint y: 222, distance: 29.4
click at [151, 222] on div "2000176 2000176" at bounding box center [167, 220] width 50 height 27
drag, startPoint x: 181, startPoint y: 245, endPoint x: 149, endPoint y: 240, distance: 31.8
click at [149, 240] on div "2000076 2000076" at bounding box center [167, 247] width 50 height 27
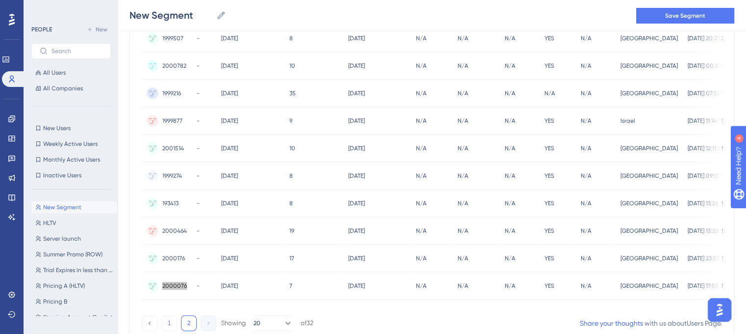
scroll to position [233, 7]
